Goal: Information Seeking & Learning: Learn about a topic

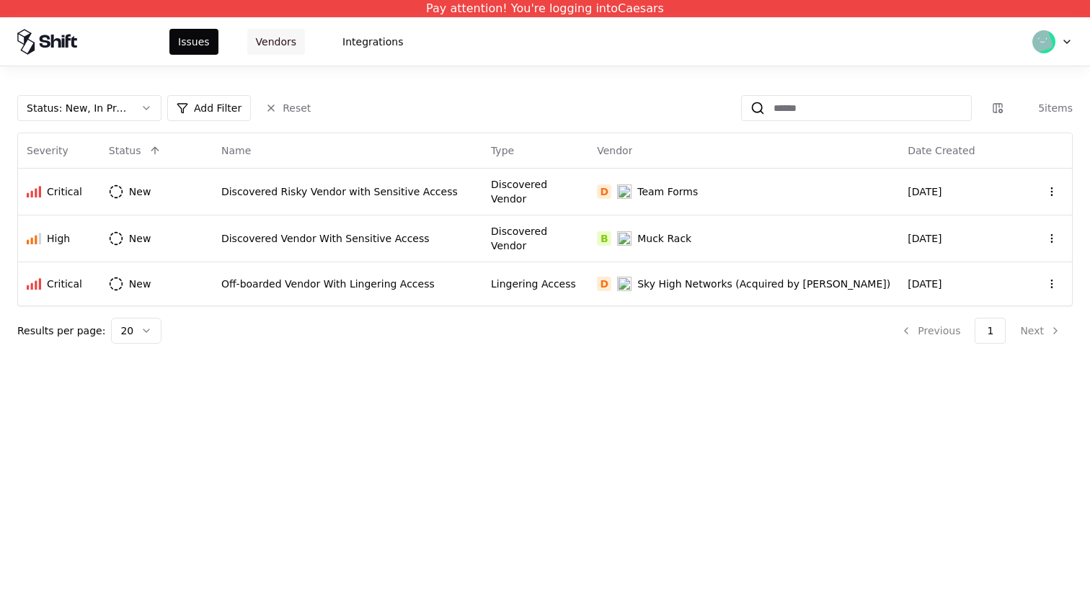
click at [270, 45] on button "Vendors" at bounding box center [276, 42] width 58 height 26
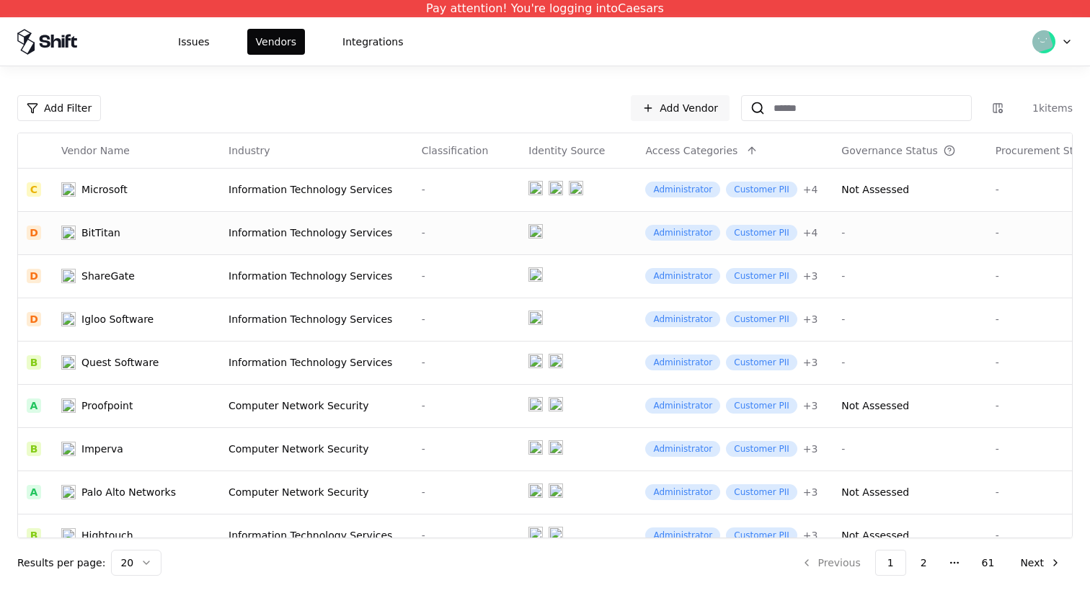
click at [425, 234] on div "-" at bounding box center [467, 233] width 90 height 14
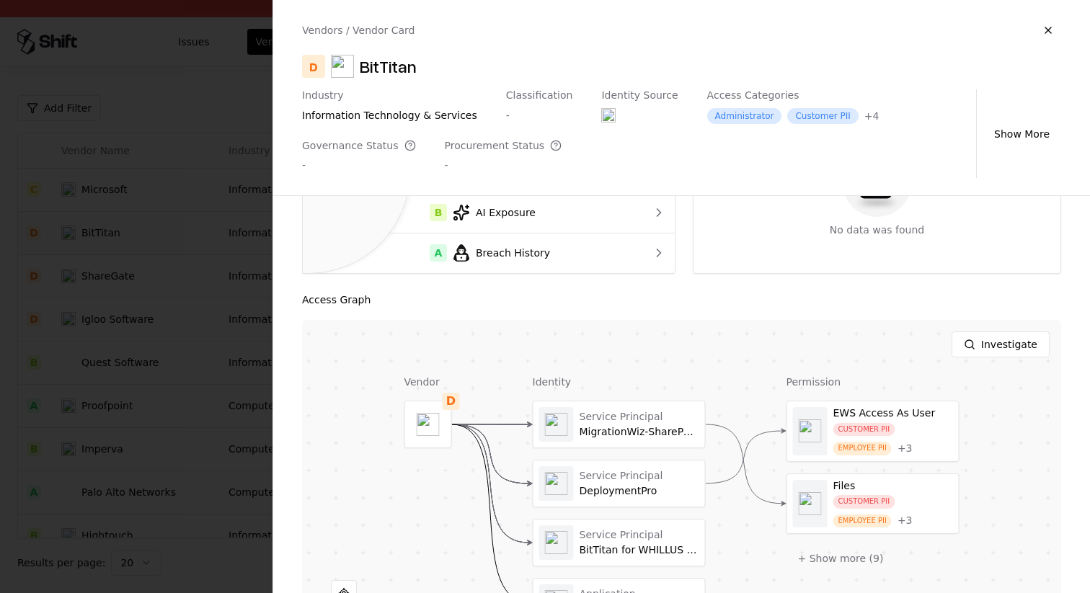
scroll to position [190, 0]
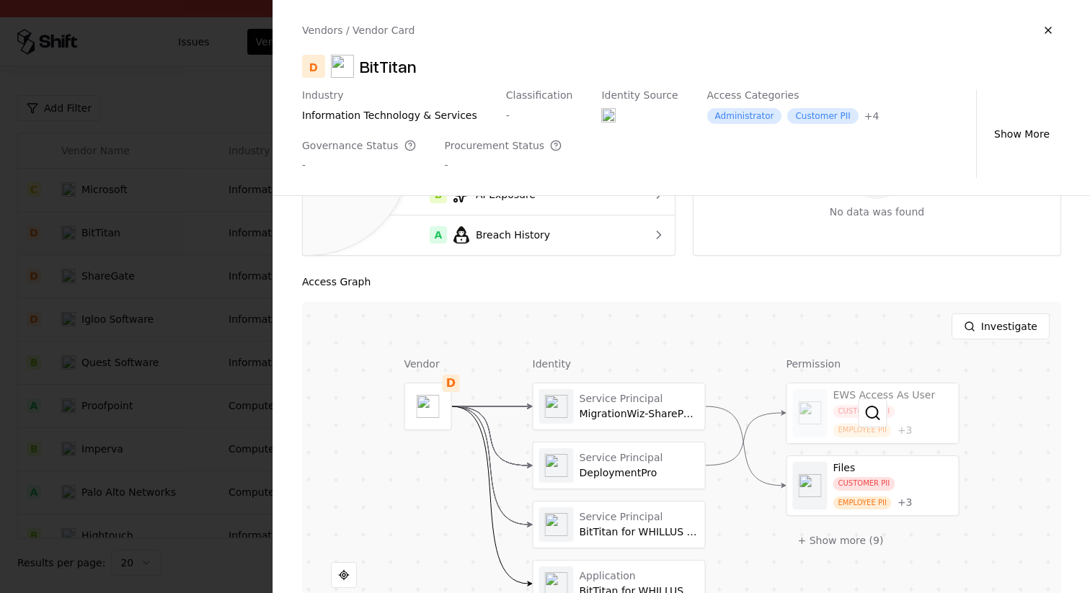
click at [924, 426] on div at bounding box center [873, 413] width 172 height 60
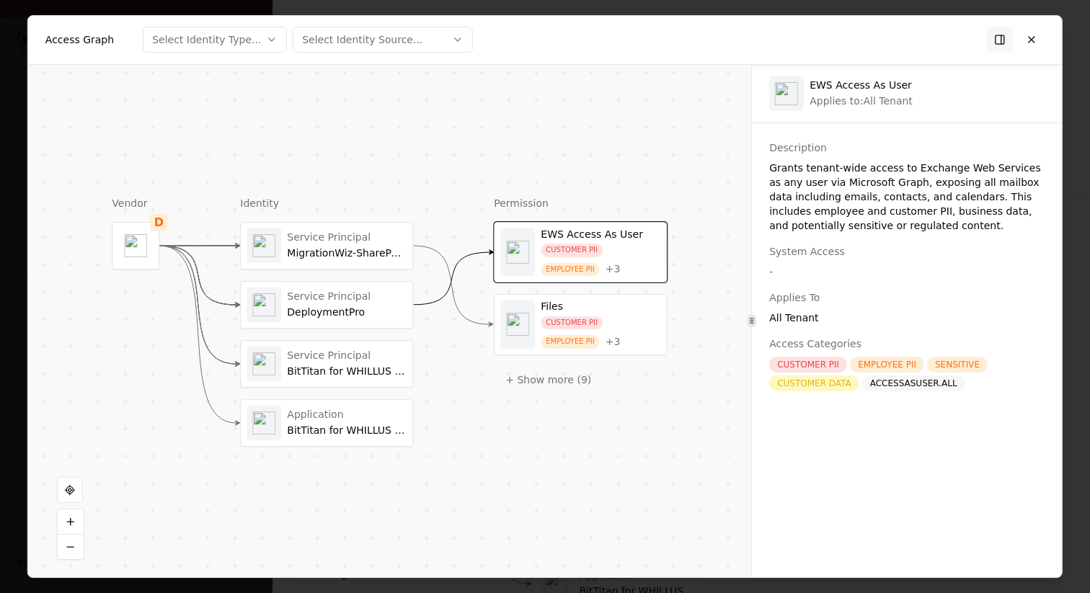
click at [925, 385] on div "ACCESSASUSER.ALL" at bounding box center [913, 383] width 103 height 16
click at [566, 332] on div "CUSTOMER PII EMPLOYEE PII + 3" at bounding box center [601, 332] width 120 height 32
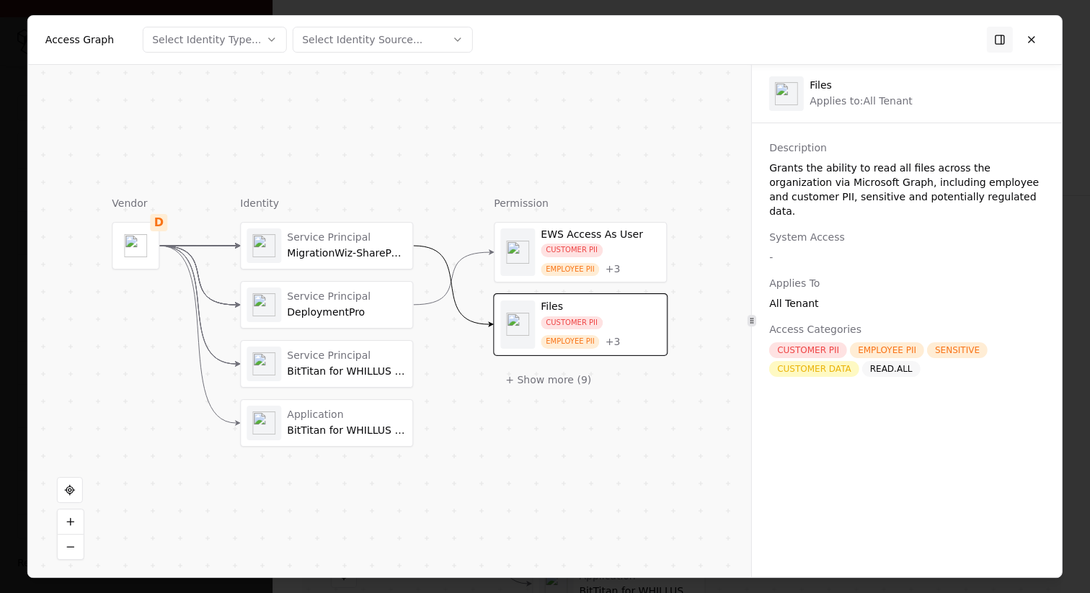
click at [564, 251] on div "CUSTOMER PII" at bounding box center [572, 251] width 62 height 14
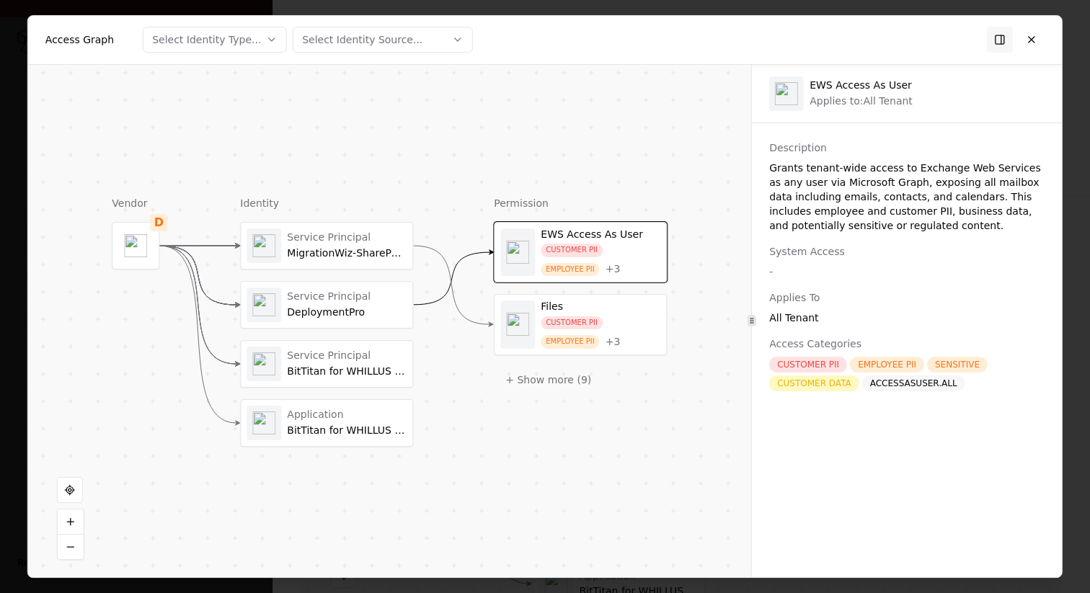
click at [582, 323] on div "CUSTOMER PII" at bounding box center [572, 323] width 62 height 14
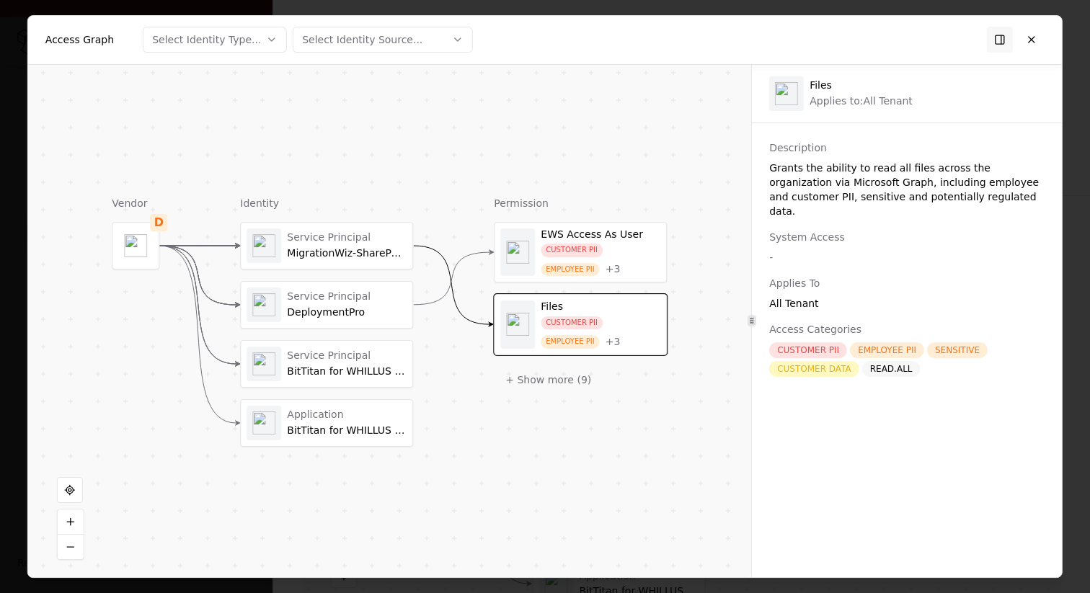
click at [577, 254] on div "CUSTOMER PII" at bounding box center [572, 251] width 62 height 14
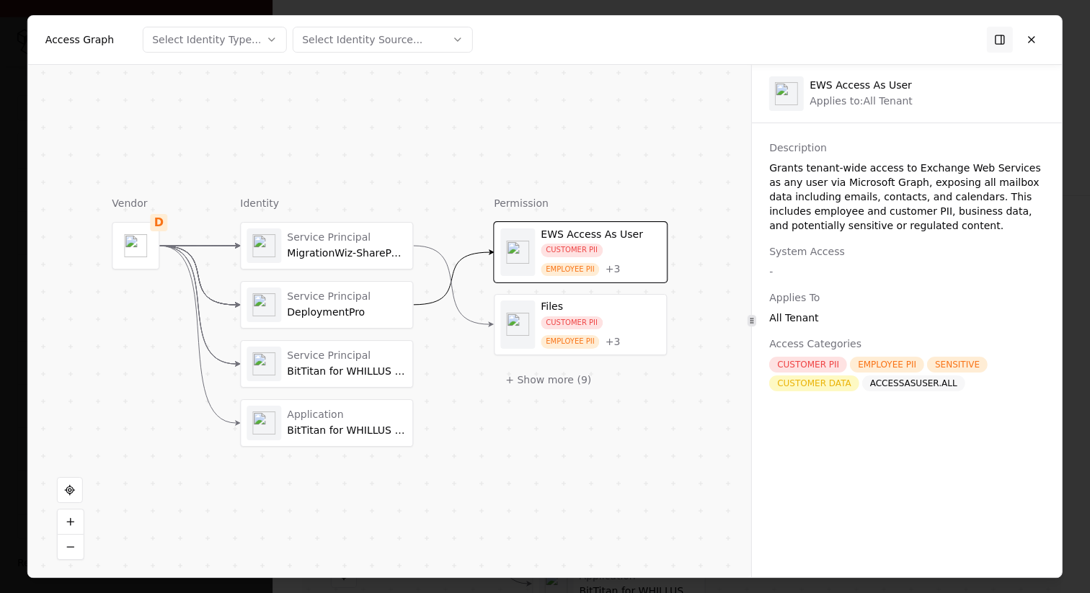
click at [614, 322] on div "CUSTOMER PII EMPLOYEE PII + 3" at bounding box center [601, 332] width 120 height 32
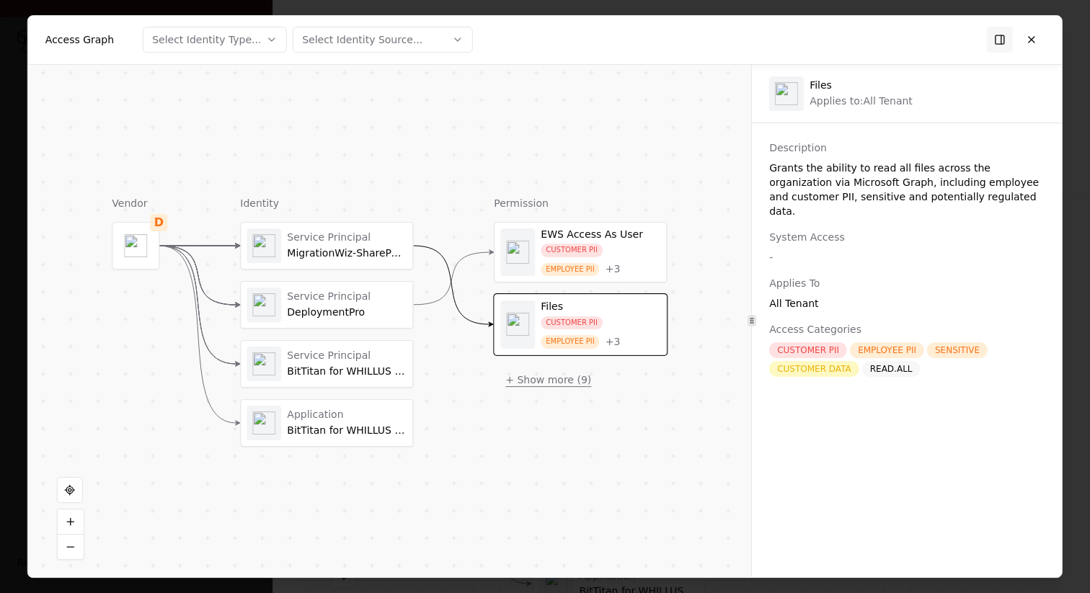
click at [550, 378] on button "+ Show more ( 9 )" at bounding box center [548, 380] width 109 height 26
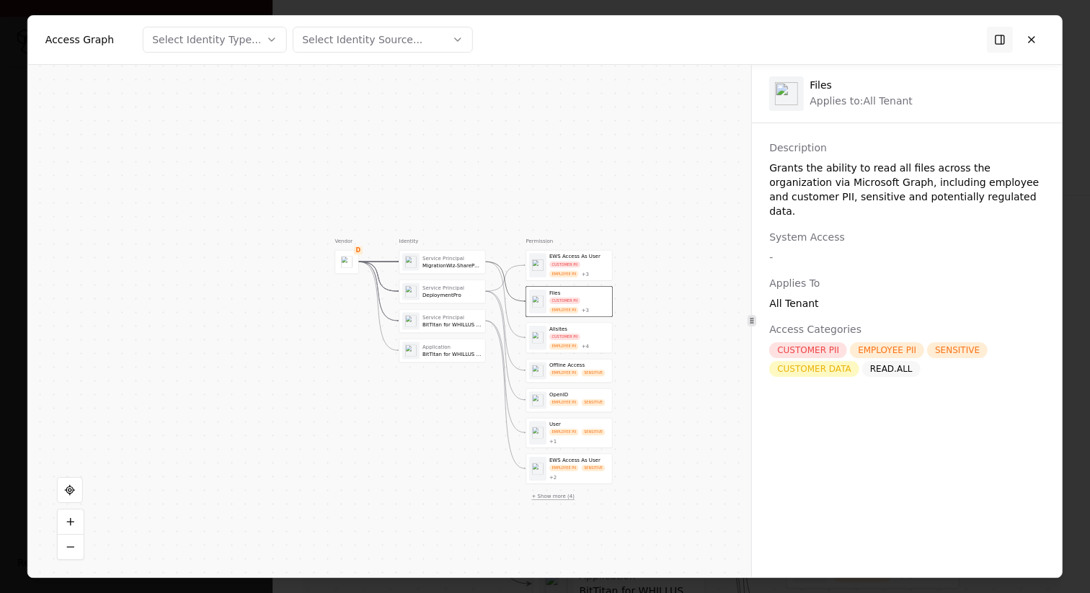
click at [556, 492] on button "+ Show more ( 4 )" at bounding box center [552, 495] width 54 height 13
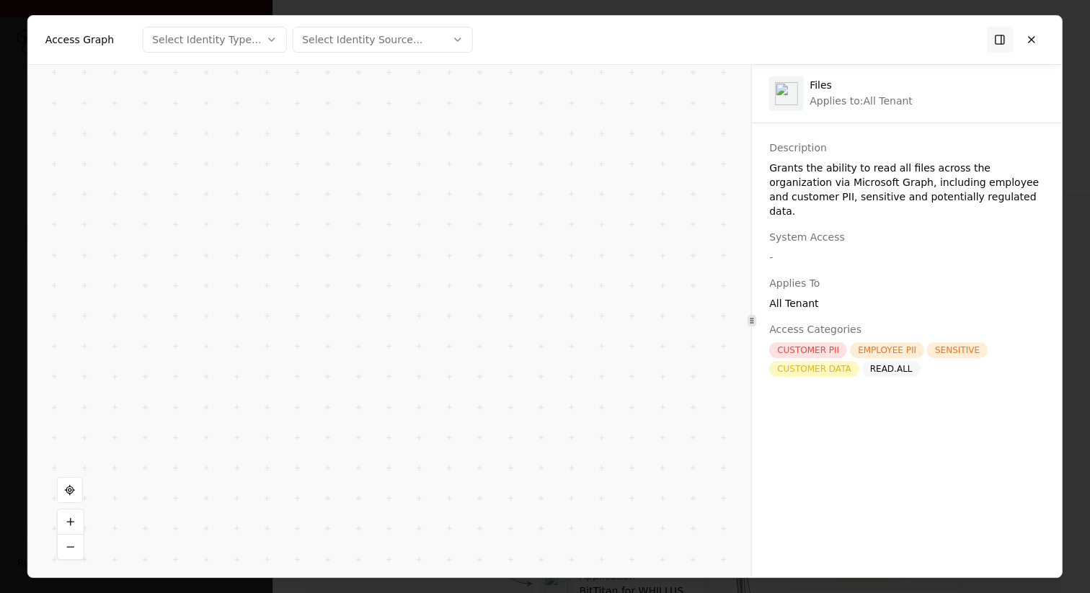
drag, startPoint x: 595, startPoint y: 261, endPoint x: 591, endPoint y: 289, distance: 28.3
click at [591, 289] on div "Vendor D Identity Service Principal MigrationWiz-SharePoint-Delegated Service P…" at bounding box center [389, 321] width 723 height 513
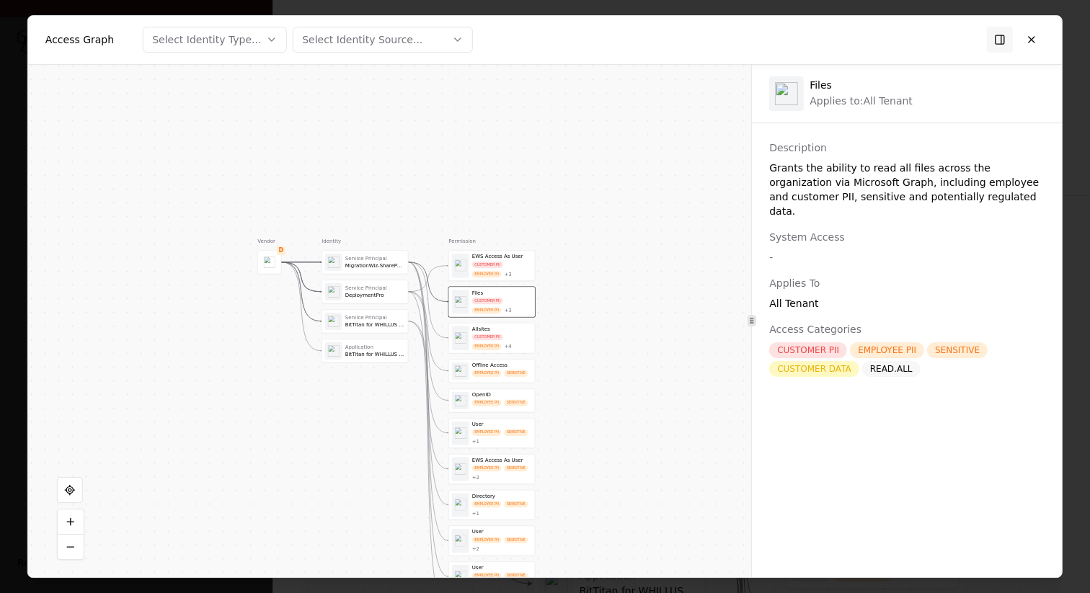
click at [514, 269] on div "CUSTOMER PII EMPLOYEE PII + 3" at bounding box center [502, 269] width 60 height 17
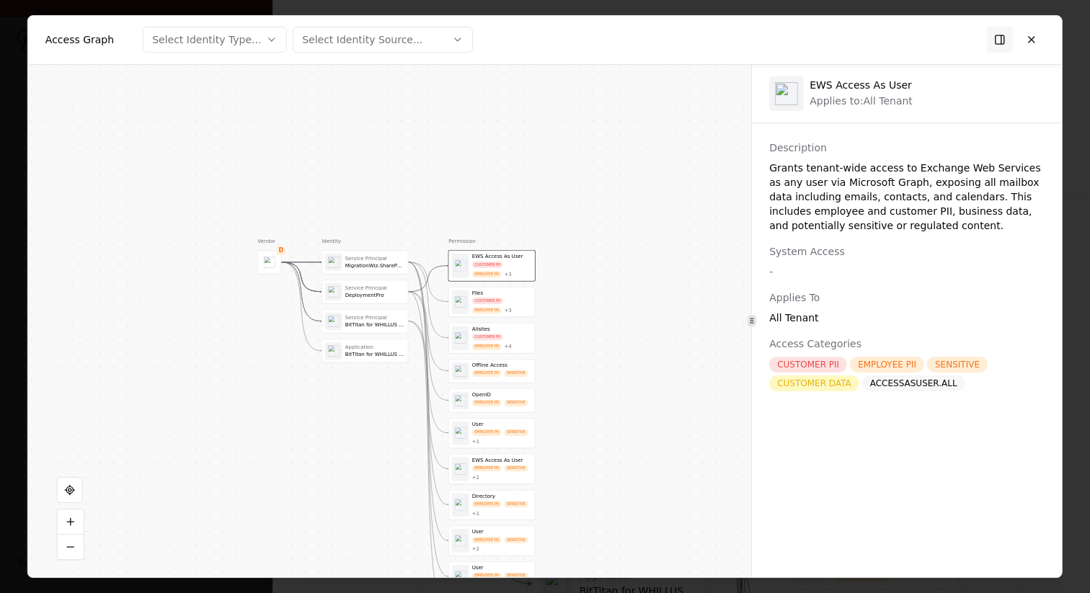
click at [506, 293] on div "Files" at bounding box center [502, 293] width 60 height 6
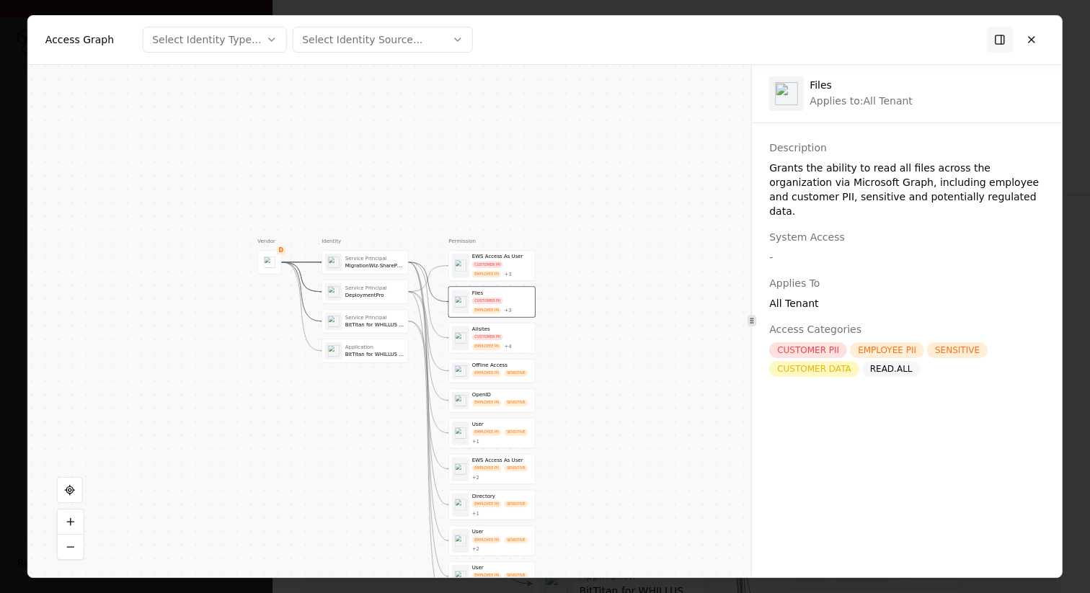
click at [501, 251] on div "EWS Access As User CUSTOMER PII EMPLOYEE PII + 3" at bounding box center [492, 265] width 86 height 30
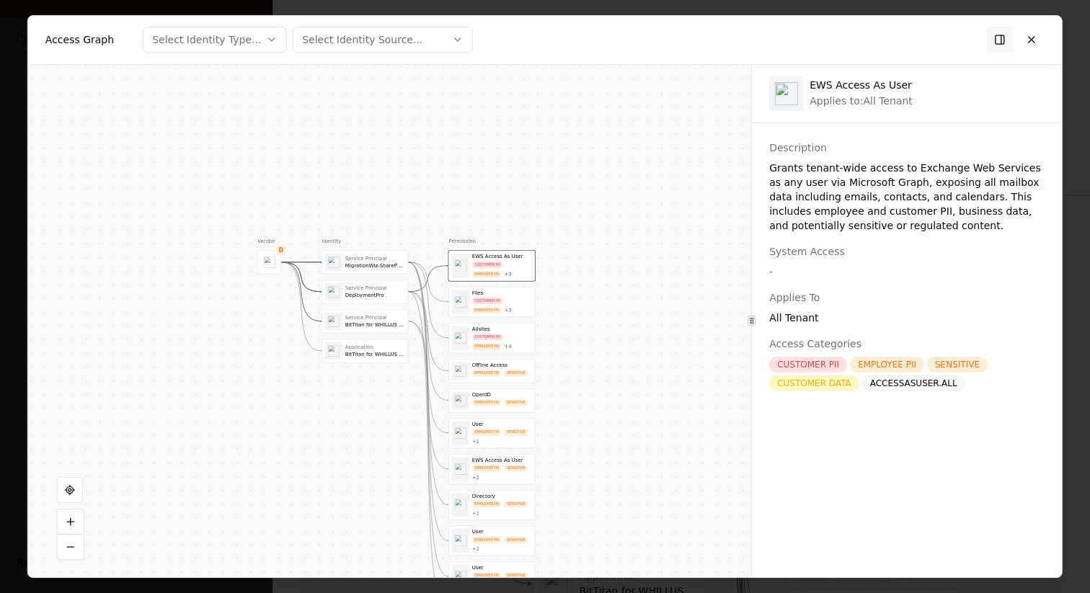
click at [500, 290] on div "Files" at bounding box center [502, 293] width 60 height 6
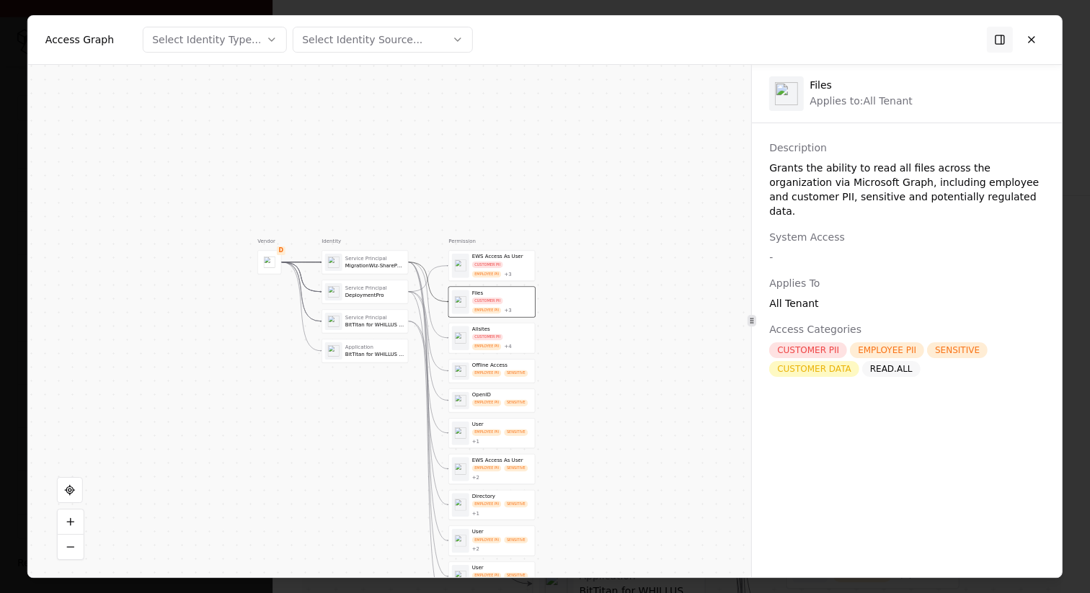
click at [500, 331] on div "Allsites" at bounding box center [502, 329] width 60 height 6
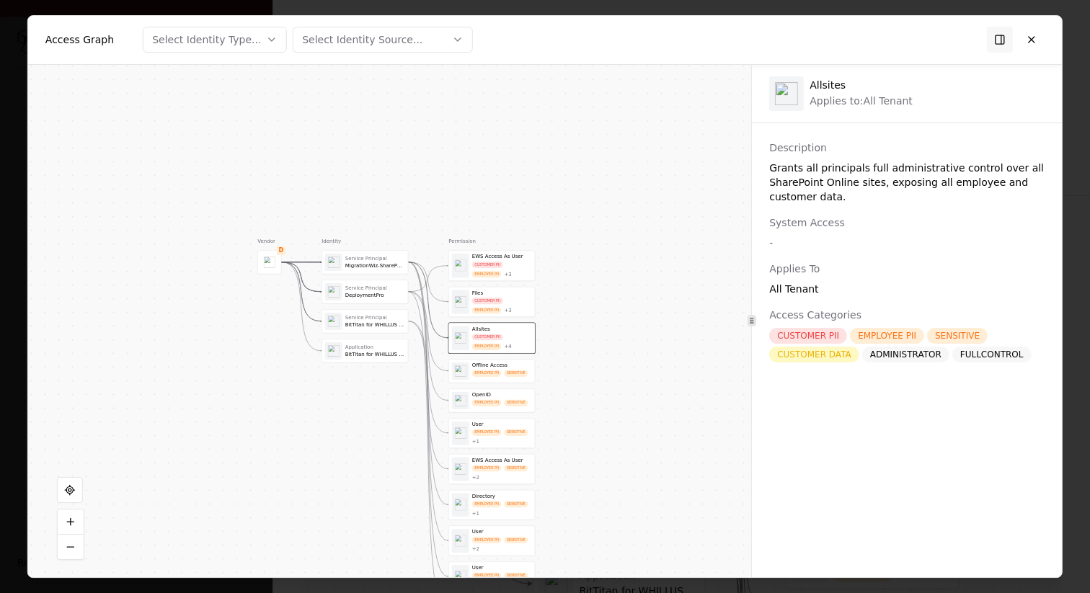
click at [499, 364] on div "Offline Access" at bounding box center [502, 365] width 60 height 6
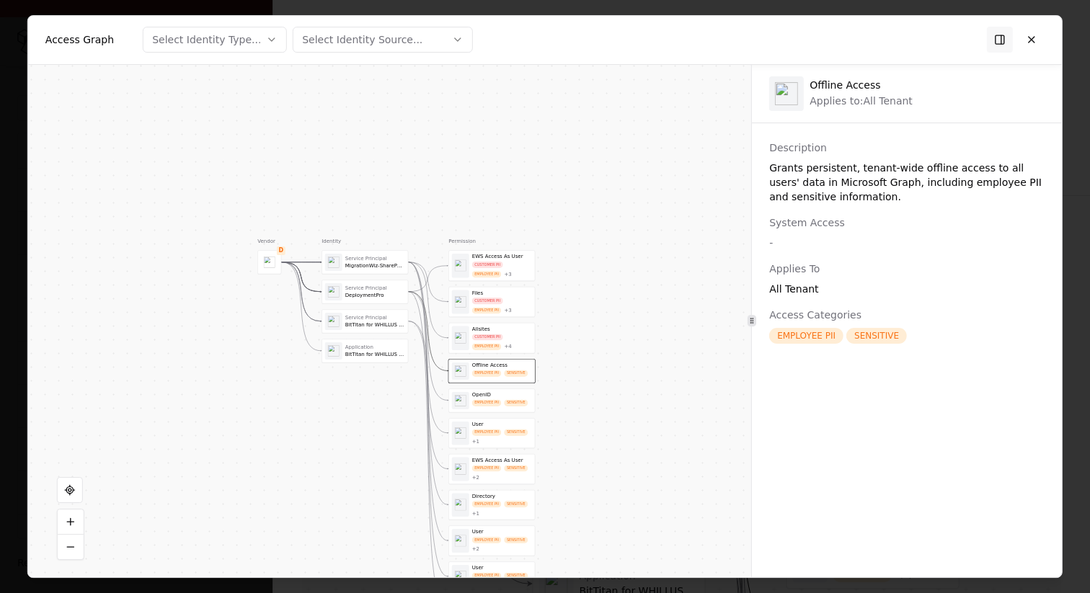
click at [502, 406] on div "EMPLOYEE PII SENSITIVE" at bounding box center [501, 402] width 59 height 6
